Goal: Transaction & Acquisition: Purchase product/service

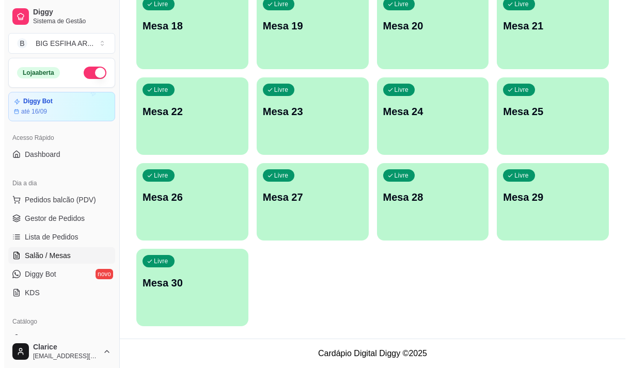
scroll to position [52, 0]
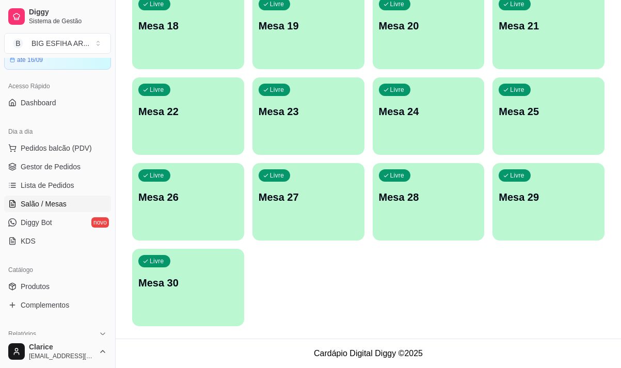
click at [201, 293] on div "Livre Mesa 30" at bounding box center [188, 281] width 112 height 65
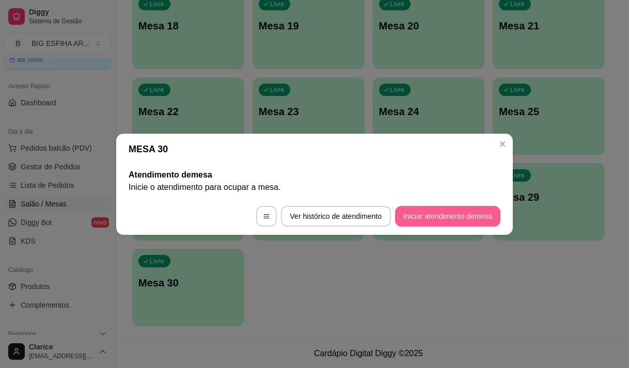
click at [459, 217] on button "Iniciar atendimento de mesa" at bounding box center [447, 216] width 105 height 21
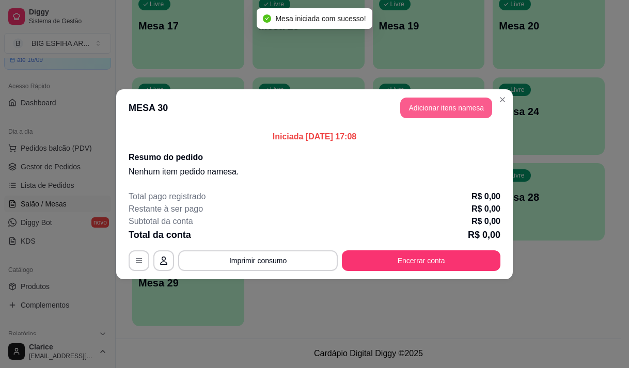
click at [464, 106] on button "Adicionar itens na mesa" at bounding box center [446, 108] width 92 height 21
click at [198, 72] on input "Pesquisa" at bounding box center [202, 72] width 350 height 10
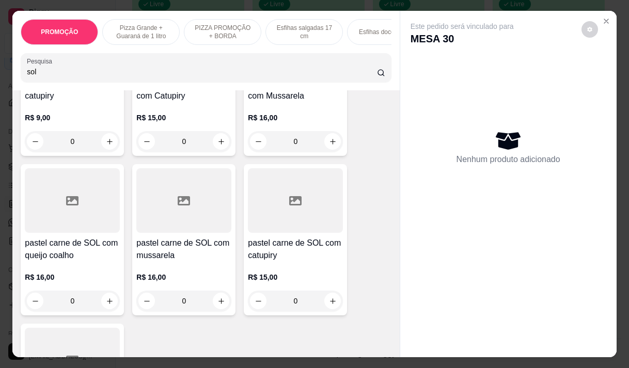
scroll to position [310, 0]
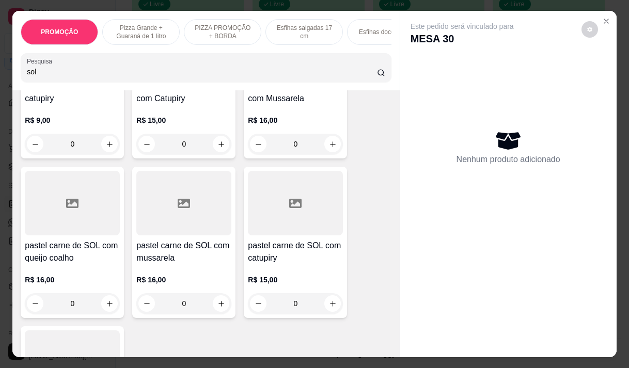
type input "sol"
click at [164, 264] on h4 "pastel carne de SOL com mussarela" at bounding box center [183, 252] width 95 height 25
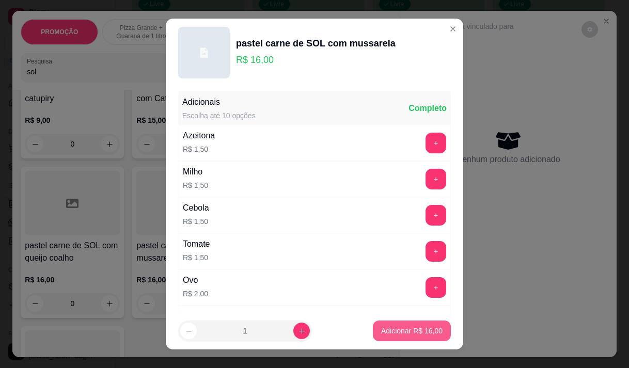
click at [416, 327] on p "Adicionar R$ 16,00" at bounding box center [411, 331] width 61 height 10
type input "1"
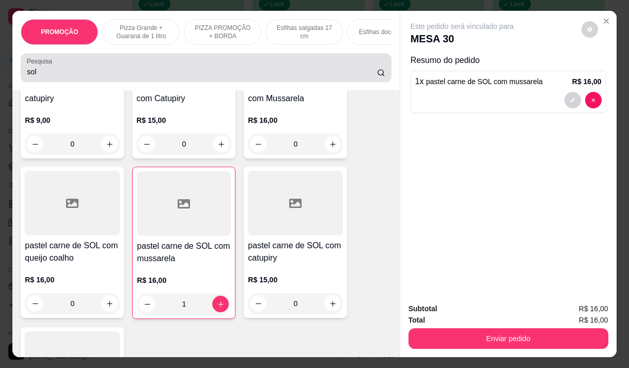
click at [43, 74] on input "sol" at bounding box center [202, 72] width 350 height 10
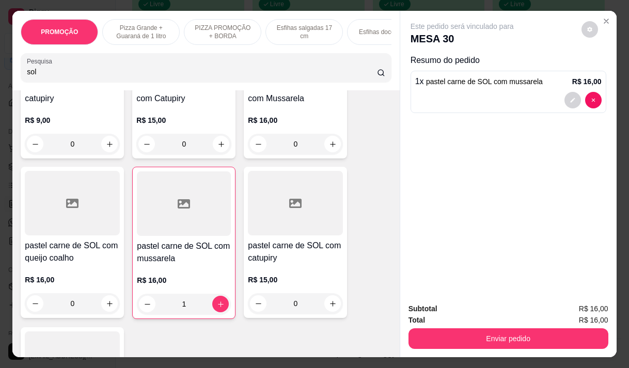
click at [43, 74] on input "sol" at bounding box center [202, 72] width 350 height 10
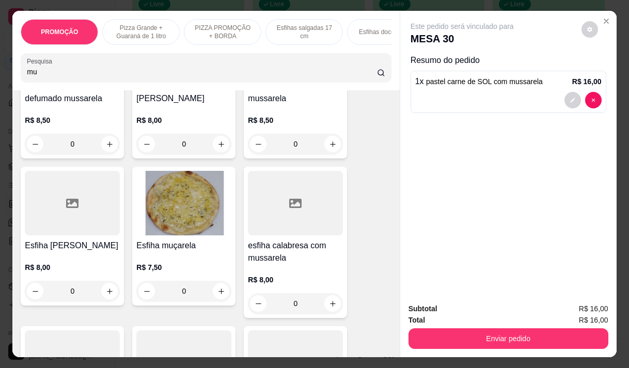
scroll to position [2233, 0]
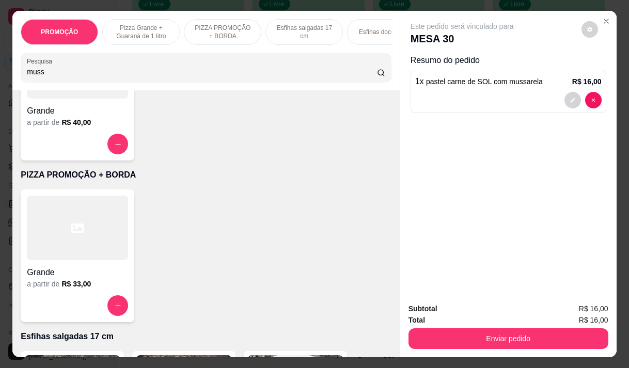
type input "muss"
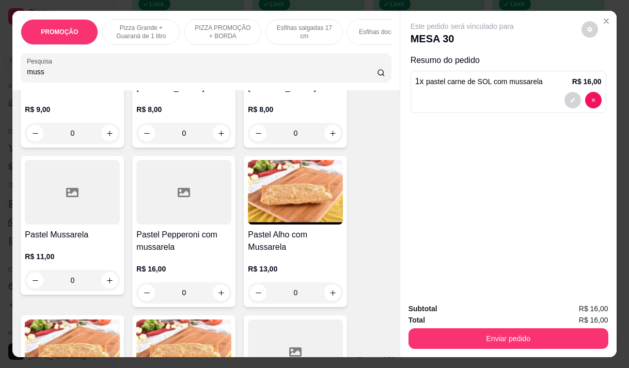
scroll to position [671, 0]
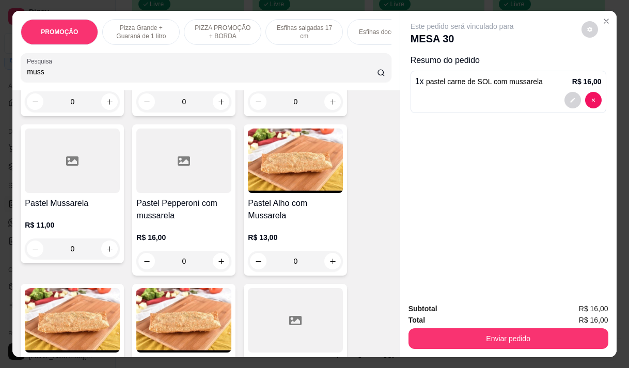
click at [101, 204] on h4 "Pastel Mussarela" at bounding box center [72, 203] width 95 height 12
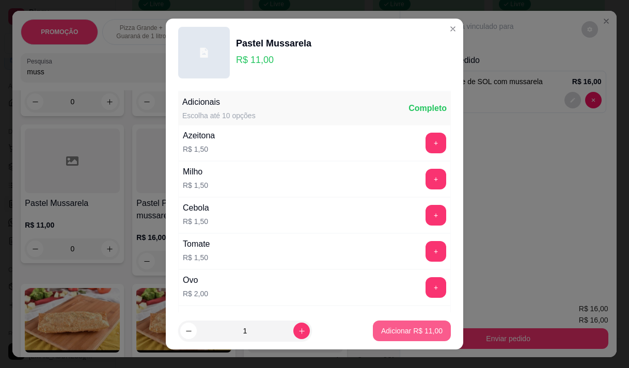
click at [407, 335] on p "Adicionar R$ 11,00" at bounding box center [411, 331] width 61 height 10
type input "1"
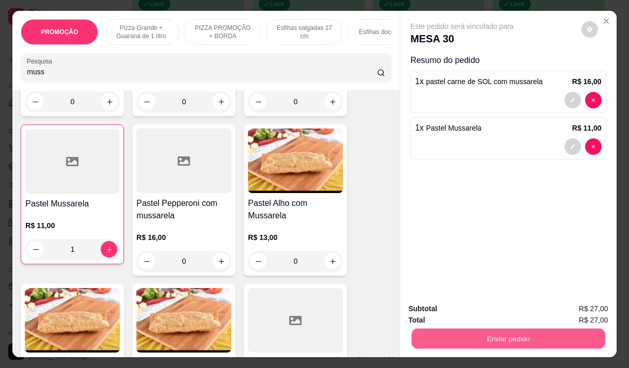
click at [540, 332] on button "Enviar pedido" at bounding box center [508, 338] width 194 height 20
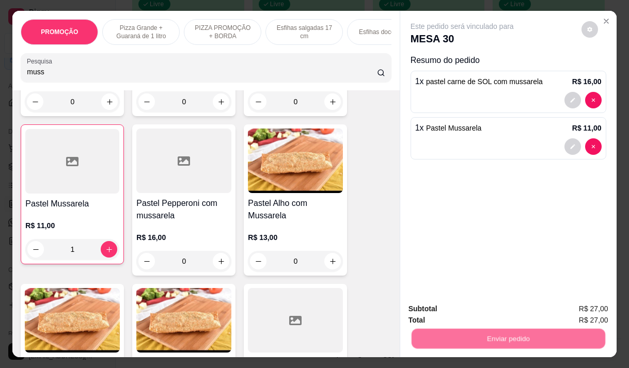
click at [457, 309] on button "Não registrar e enviar pedido" at bounding box center [474, 308] width 104 height 19
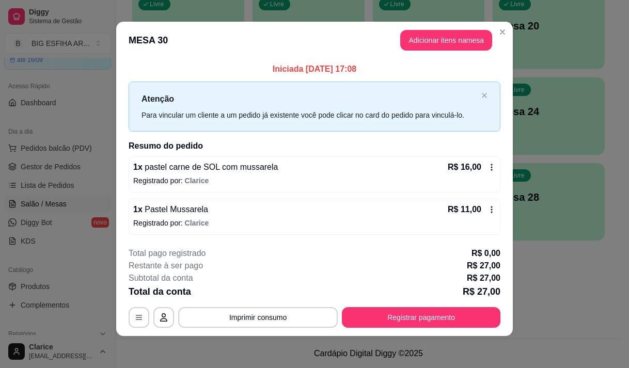
scroll to position [6, 0]
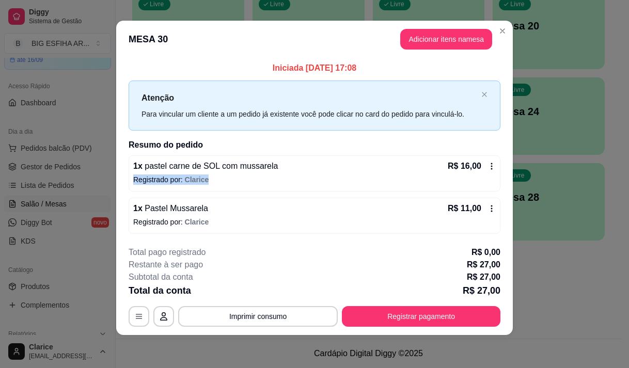
drag, startPoint x: 487, startPoint y: 167, endPoint x: 485, endPoint y: 173, distance: 6.4
click at [485, 173] on div "1 x pastel carne de SOL com mussarela R$ 16,00 Registrado por: Clarice" at bounding box center [315, 173] width 372 height 36
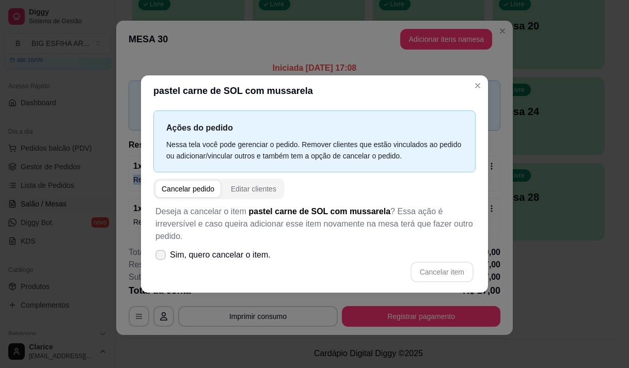
click at [160, 252] on icon at bounding box center [160, 255] width 8 height 6
click at [161, 252] on icon at bounding box center [160, 255] width 8 height 6
click at [161, 257] on input "Sim, quero cancelar o item." at bounding box center [158, 260] width 7 height 7
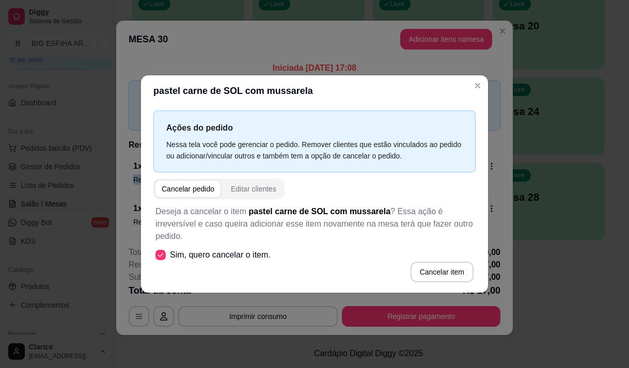
click at [161, 252] on icon at bounding box center [160, 255] width 8 height 6
click at [161, 257] on input "Sim, quero cancelar o item." at bounding box center [158, 260] width 7 height 7
click at [161, 252] on icon at bounding box center [160, 255] width 8 height 6
click at [161, 257] on input "Sim, quero cancelar o item." at bounding box center [158, 260] width 7 height 7
click at [161, 252] on icon at bounding box center [160, 255] width 8 height 6
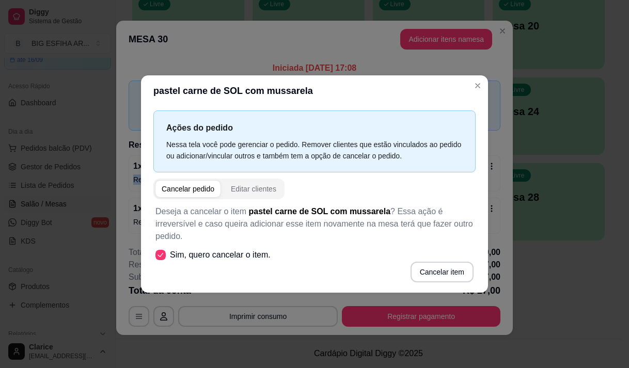
click at [161, 257] on input "Sim, quero cancelar o item." at bounding box center [158, 260] width 7 height 7
click at [162, 252] on icon at bounding box center [160, 255] width 8 height 6
click at [158, 252] on icon at bounding box center [160, 255] width 8 height 6
click at [159, 252] on icon at bounding box center [160, 255] width 8 height 6
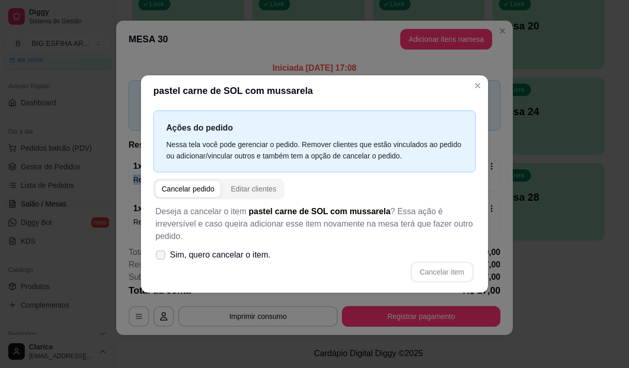
click at [159, 257] on input "Sim, quero cancelar o item." at bounding box center [158, 260] width 7 height 7
checkbox input "true"
click at [436, 265] on button "Cancelar item" at bounding box center [441, 272] width 61 height 20
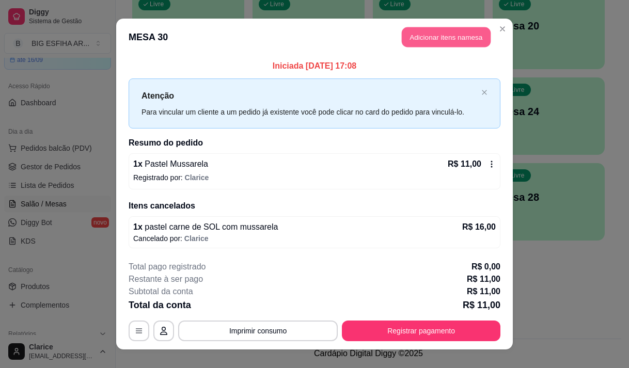
click at [406, 41] on button "Adicionar itens na mesa" at bounding box center [446, 37] width 89 height 20
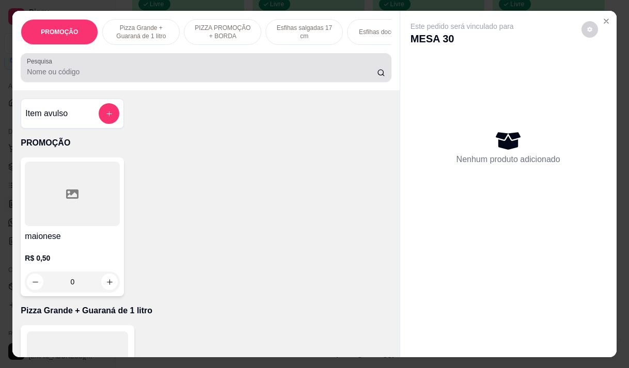
click at [120, 82] on div "Pesquisa" at bounding box center [206, 67] width 370 height 29
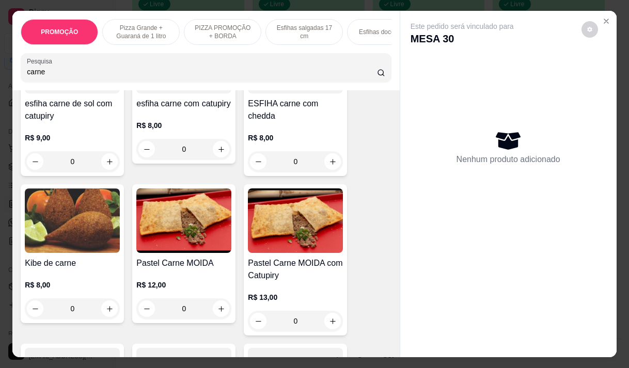
scroll to position [465, 0]
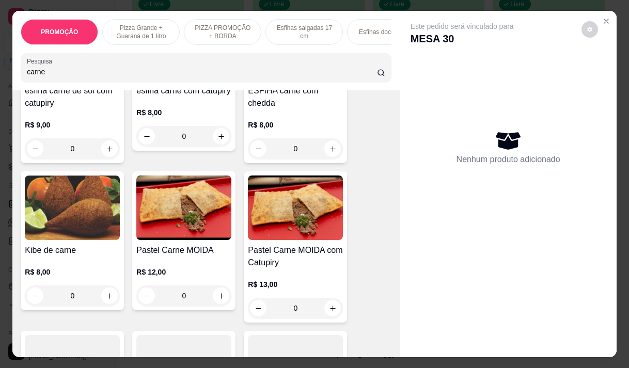
type input "carne"
click at [176, 257] on h4 "Pastel Carne MOIDA" at bounding box center [183, 250] width 95 height 12
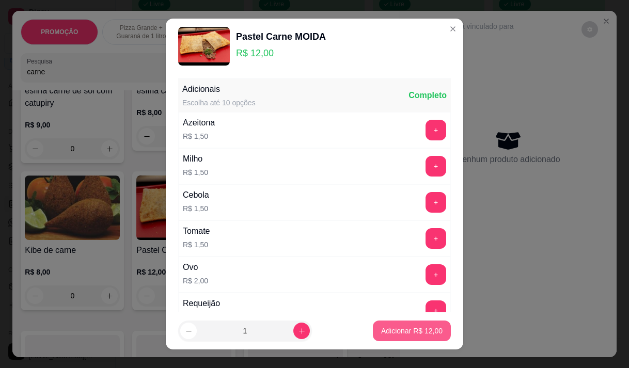
click at [401, 332] on p "Adicionar R$ 12,00" at bounding box center [411, 331] width 61 height 10
type input "1"
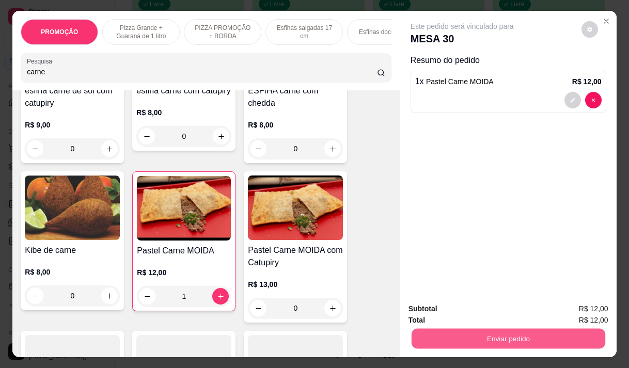
click at [518, 331] on button "Enviar pedido" at bounding box center [508, 338] width 194 height 20
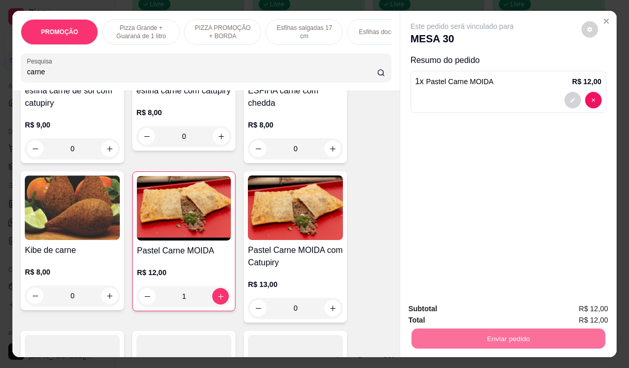
click at [485, 307] on button "Não registrar e enviar pedido" at bounding box center [473, 309] width 107 height 20
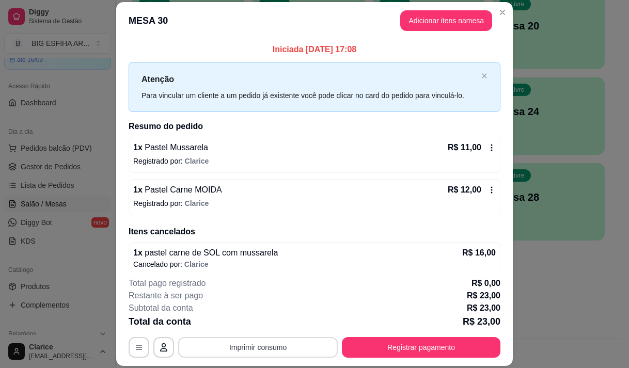
click at [240, 348] on button "Imprimir consumo" at bounding box center [258, 347] width 160 height 21
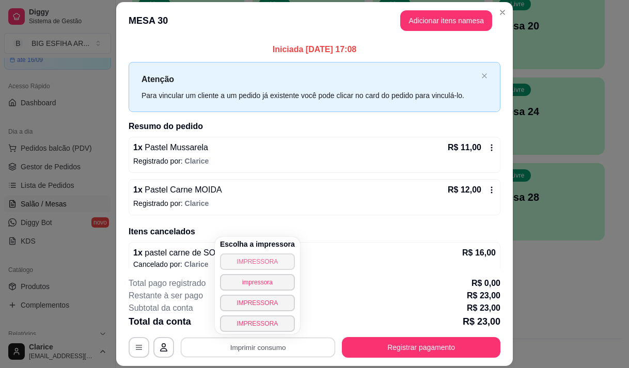
click at [272, 259] on button "IMPRESSORA" at bounding box center [257, 261] width 75 height 17
